Goal: Find specific page/section: Find specific page/section

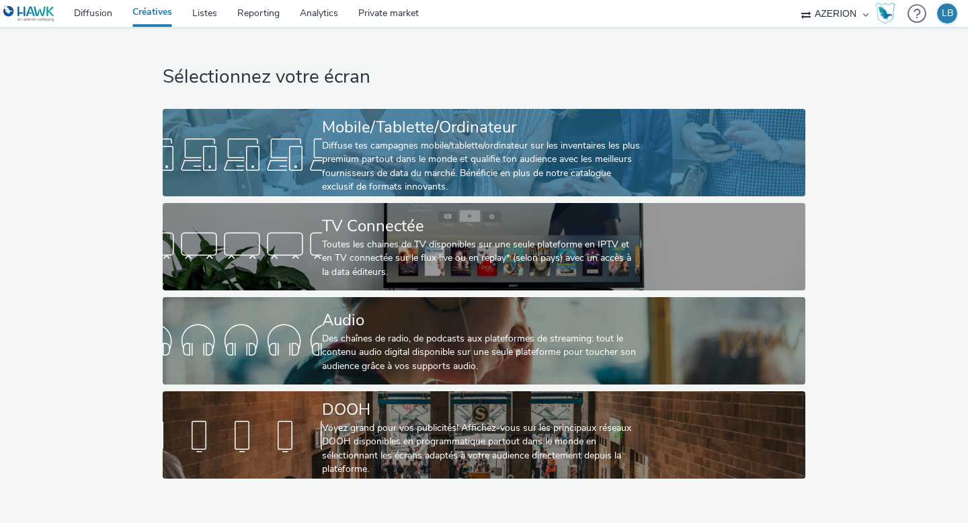
click at [267, 164] on div at bounding box center [242, 154] width 159 height 43
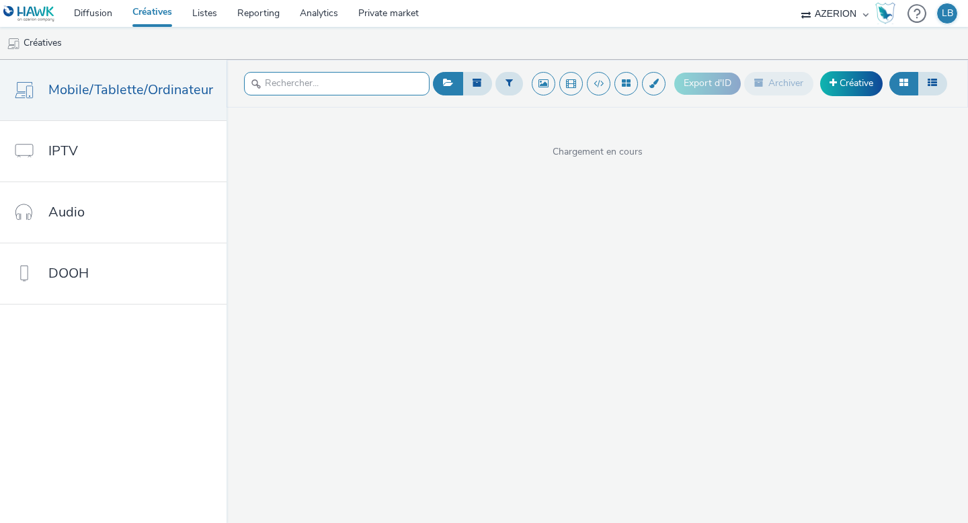
click at [274, 78] on input "text" at bounding box center [336, 84] width 185 height 24
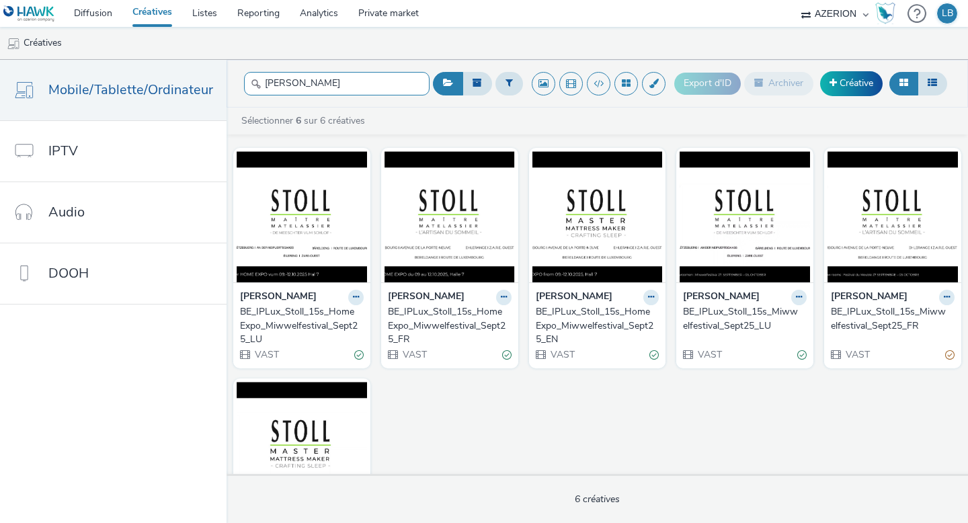
type input "[PERSON_NAME]"
click at [306, 305] on div "BE_IPLux_Stoll_15s_HomeExpo_Miwwelfestival_Sept25_LU" at bounding box center [299, 325] width 118 height 41
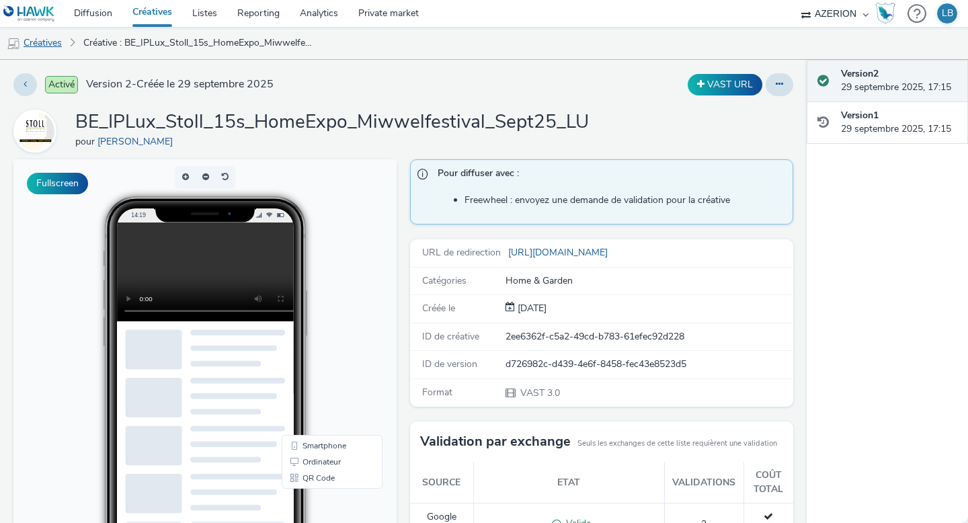
click at [60, 44] on link "Créatives" at bounding box center [34, 43] width 69 height 32
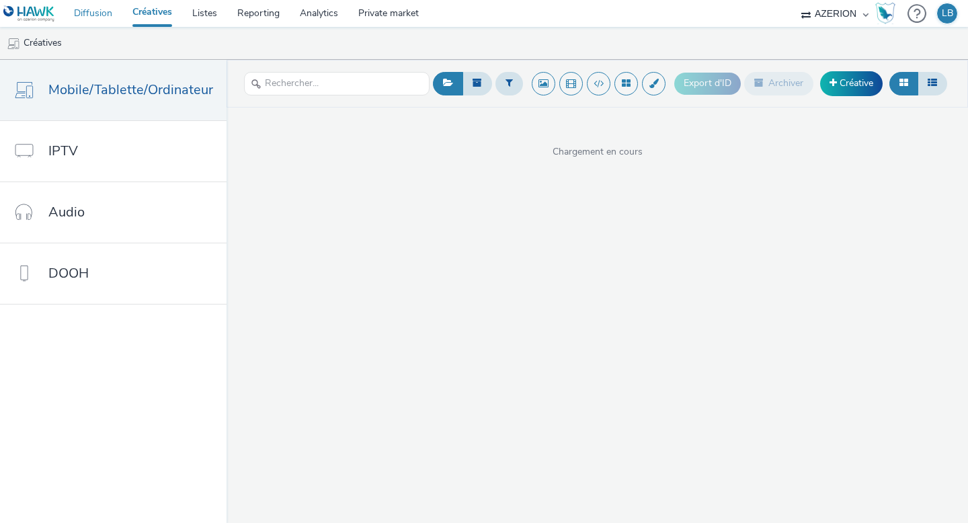
click at [77, 9] on link "Diffusion" at bounding box center [93, 13] width 58 height 27
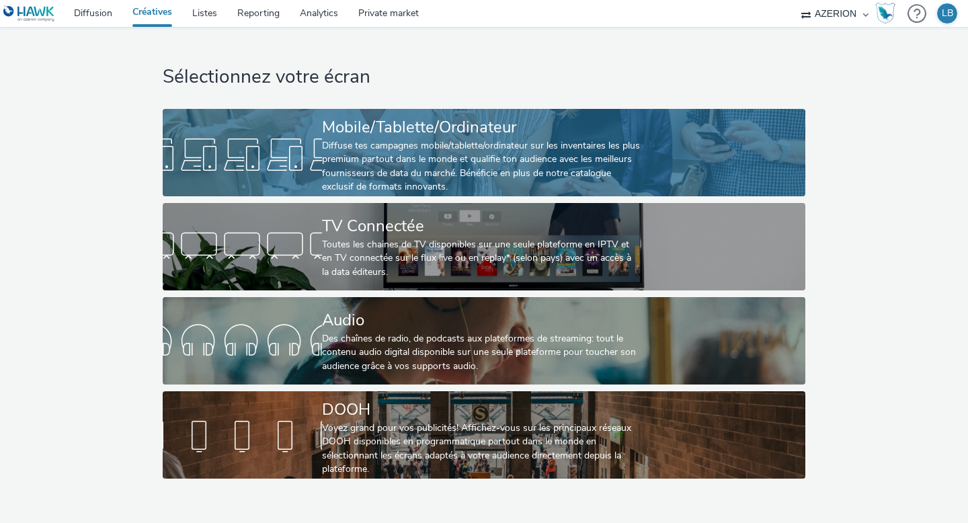
click at [295, 162] on div at bounding box center [242, 154] width 159 height 43
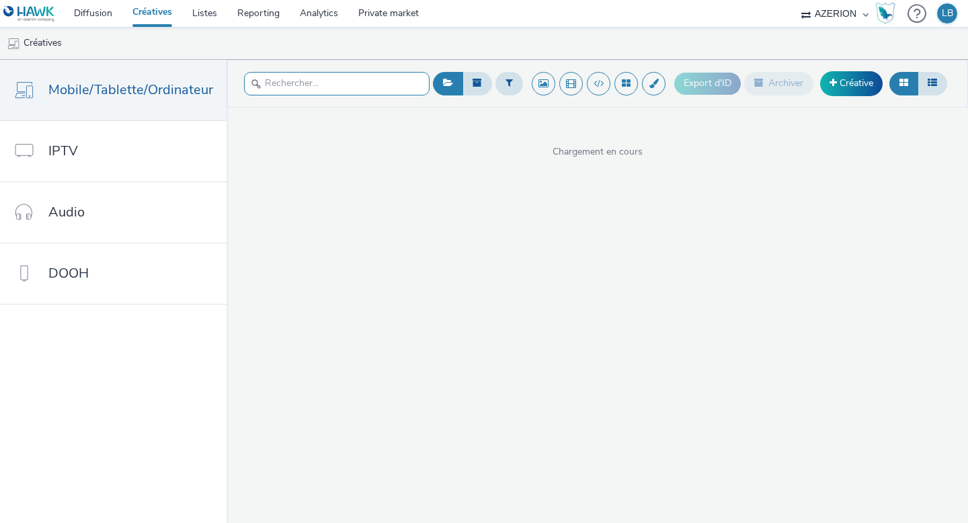
click at [302, 89] on input "text" at bounding box center [336, 84] width 185 height 24
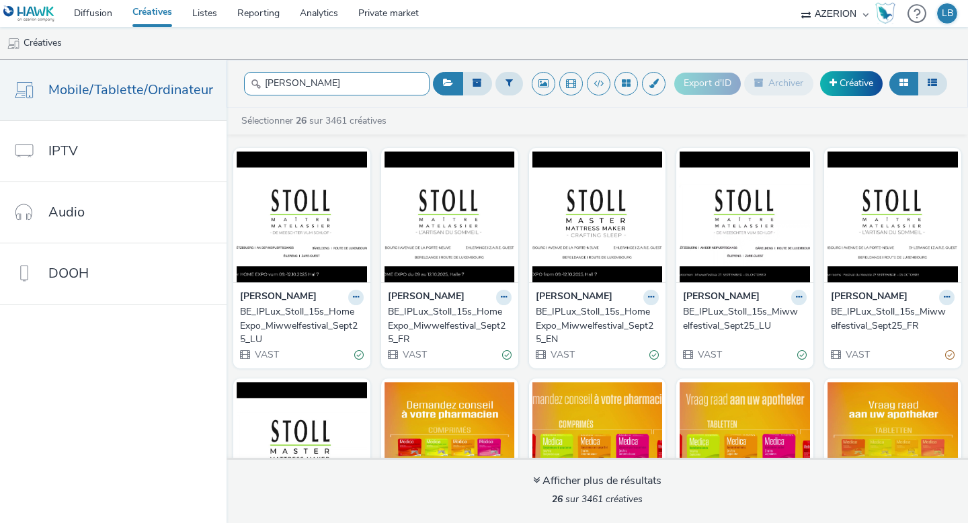
type input "[PERSON_NAME]"
click at [907, 327] on div "BE_IPLux_Stoll_15s_Miwwelfestival_Sept25_FR" at bounding box center [890, 319] width 118 height 28
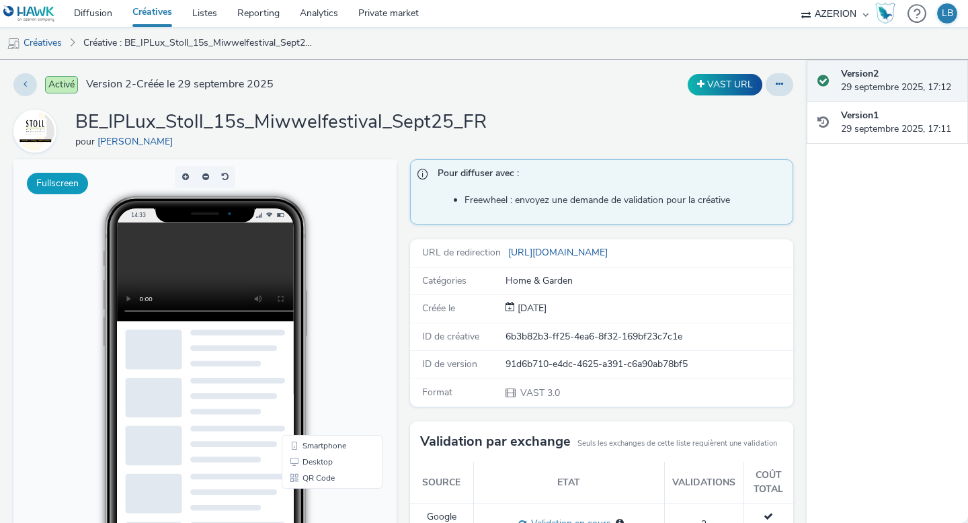
click at [83, 188] on button "Fullscreen" at bounding box center [57, 184] width 61 height 22
